Goal: Communication & Community: Ask a question

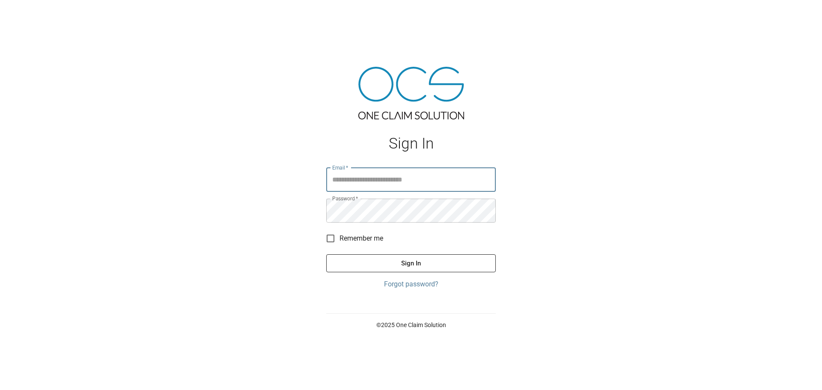
type input "**********"
click at [406, 265] on button "Sign In" at bounding box center [411, 263] width 170 height 18
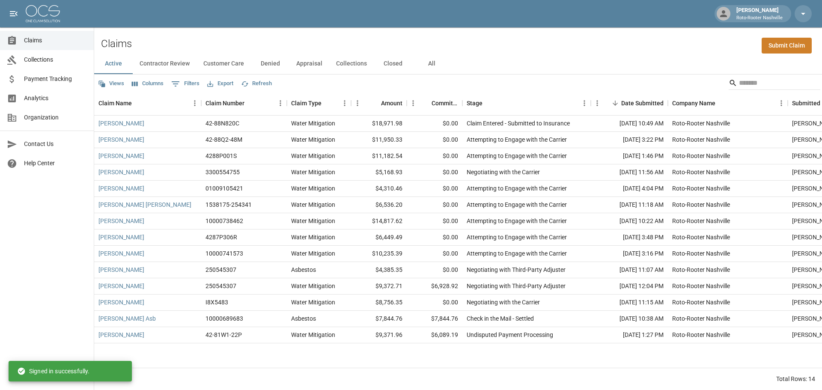
click at [430, 60] on button "All" at bounding box center [431, 64] width 39 height 21
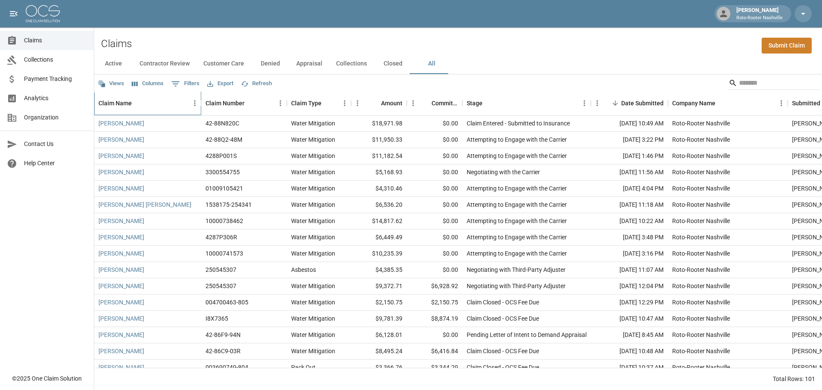
click at [123, 102] on div "Claim Name" at bounding box center [114, 103] width 33 height 24
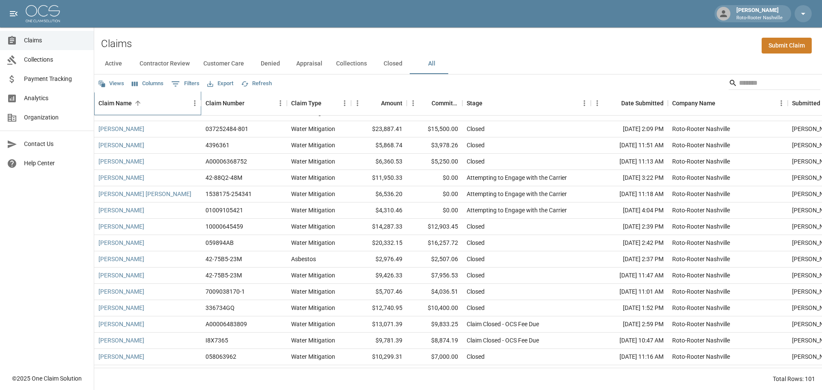
scroll to position [1285, 0]
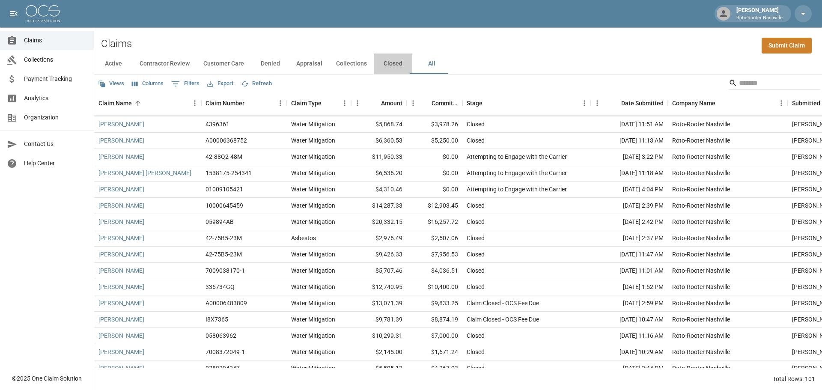
click at [394, 70] on button "Closed" at bounding box center [393, 64] width 39 height 21
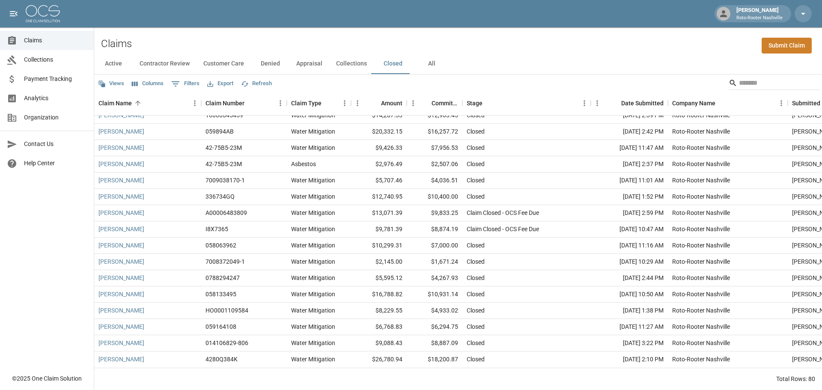
scroll to position [1056, 0]
click at [130, 100] on div "Claim Name" at bounding box center [114, 103] width 33 height 24
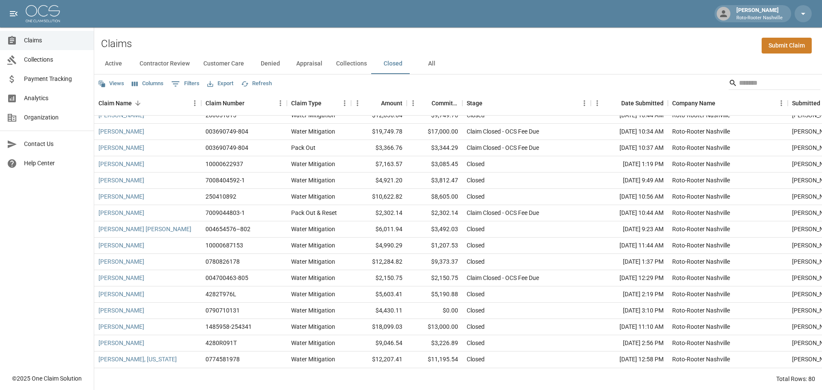
click at [260, 35] on div "Claims Submit Claim" at bounding box center [458, 40] width 728 height 26
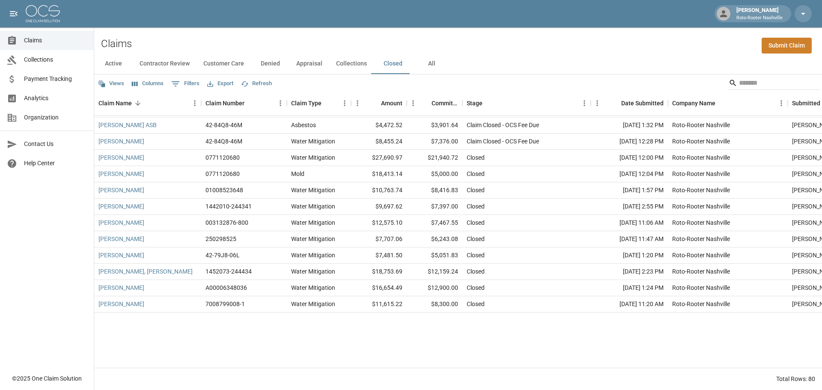
scroll to position [585, 0]
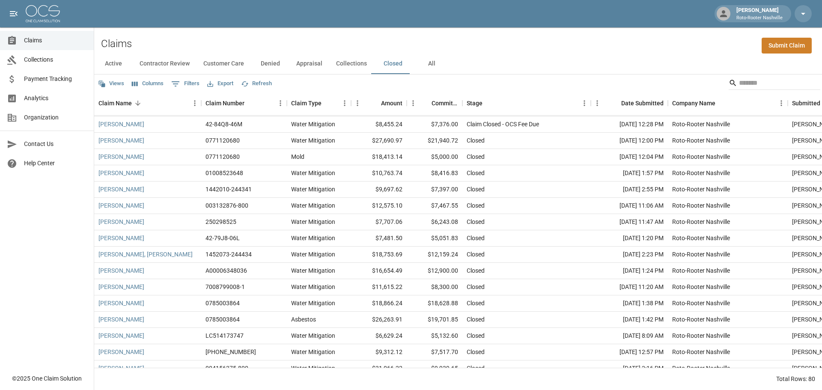
click at [431, 67] on button "All" at bounding box center [431, 64] width 39 height 21
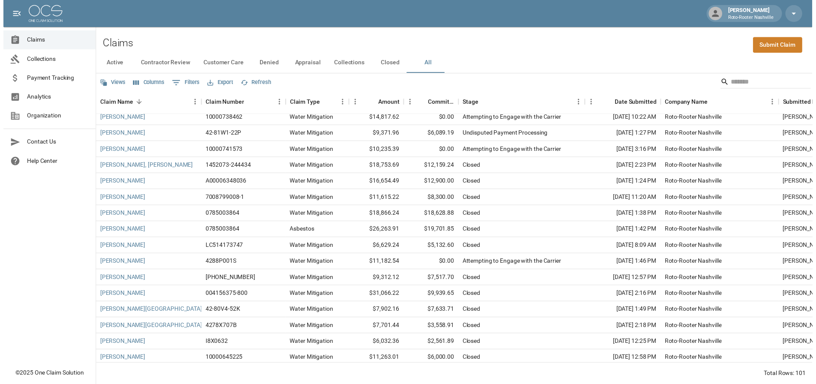
scroll to position [841, 0]
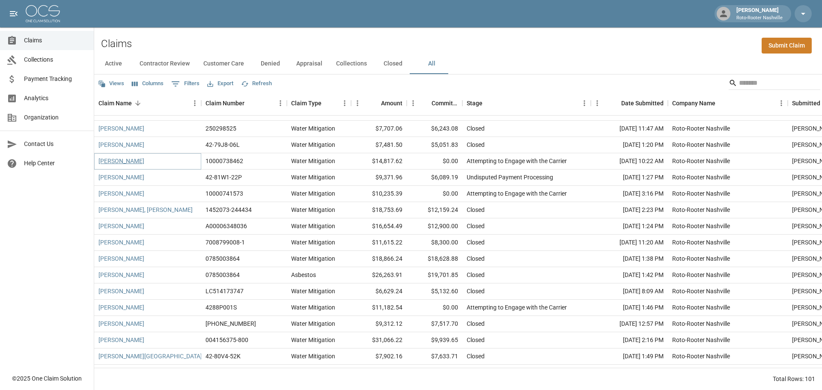
click at [119, 162] on link "[PERSON_NAME]" at bounding box center [121, 161] width 46 height 9
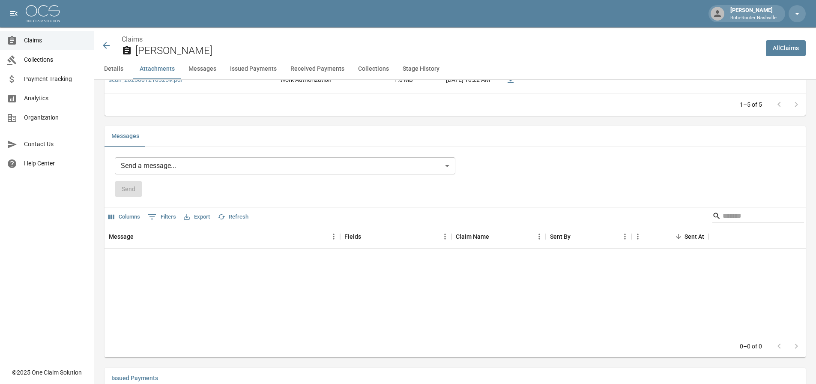
scroll to position [642, 0]
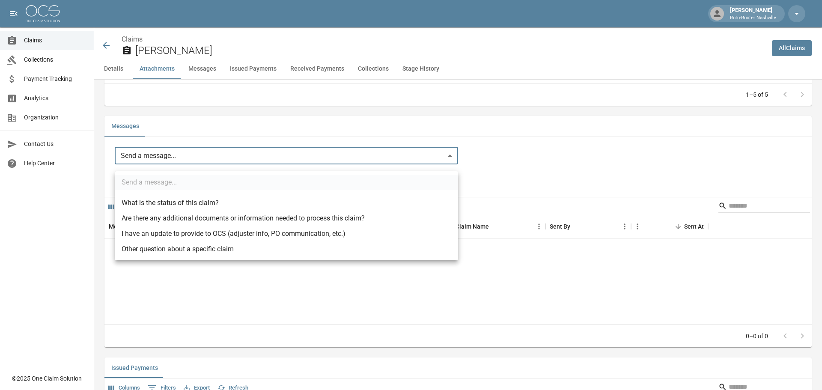
click at [140, 157] on body "[PERSON_NAME] Roto-Rooter Nashville Claims Collections Payment Tracking Analyti…" at bounding box center [411, 205] width 822 height 1694
click at [148, 242] on li "Other question about a specific claim" at bounding box center [286, 249] width 343 height 15
type input "**********"
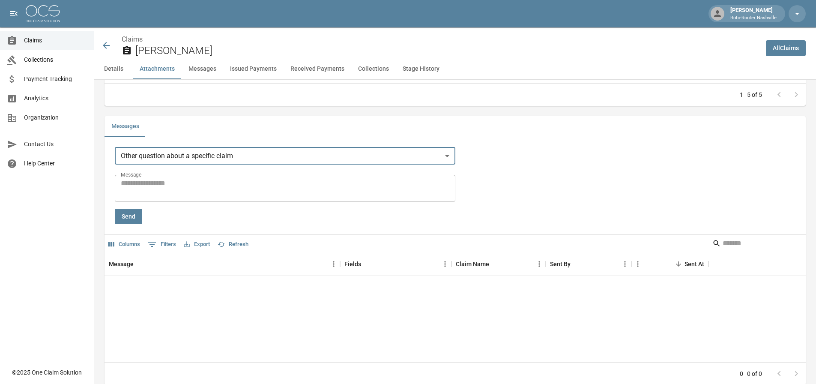
click at [137, 193] on textarea "Message" at bounding box center [285, 188] width 328 height 20
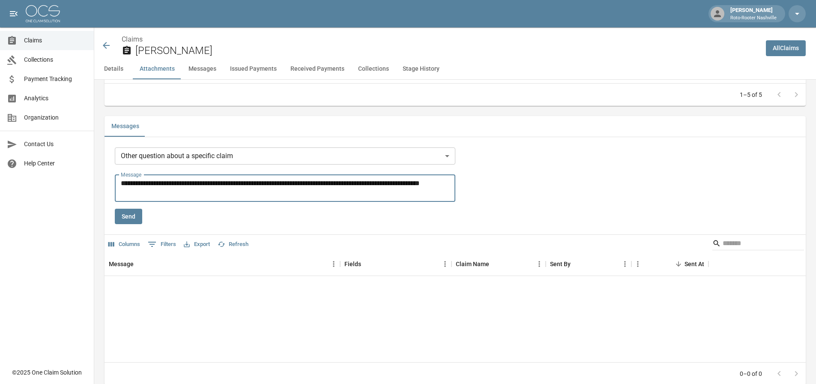
type textarea "**********"
click at [123, 224] on button "Send" at bounding box center [128, 217] width 27 height 16
